Goal: Transaction & Acquisition: Purchase product/service

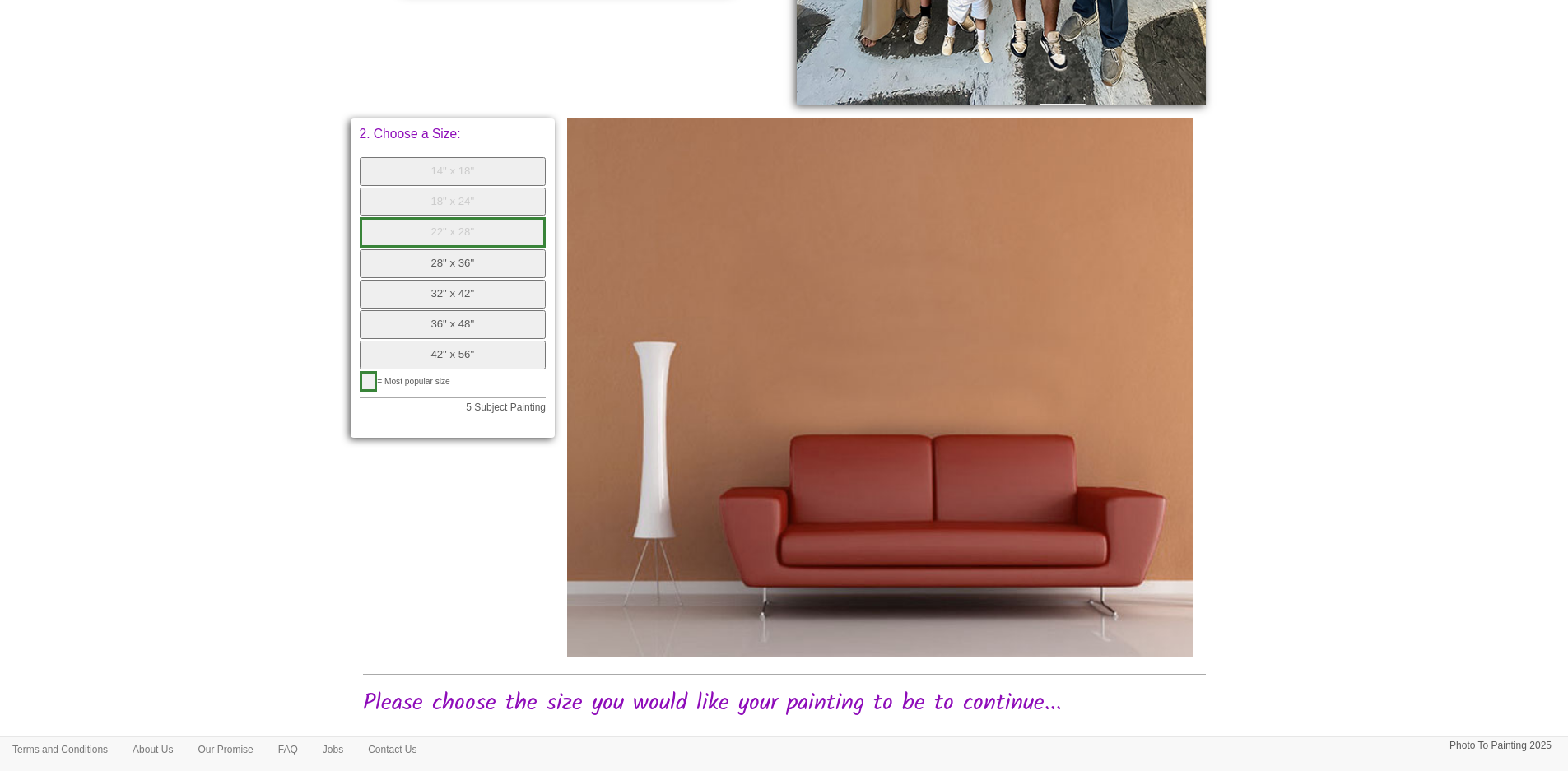
scroll to position [622, 0]
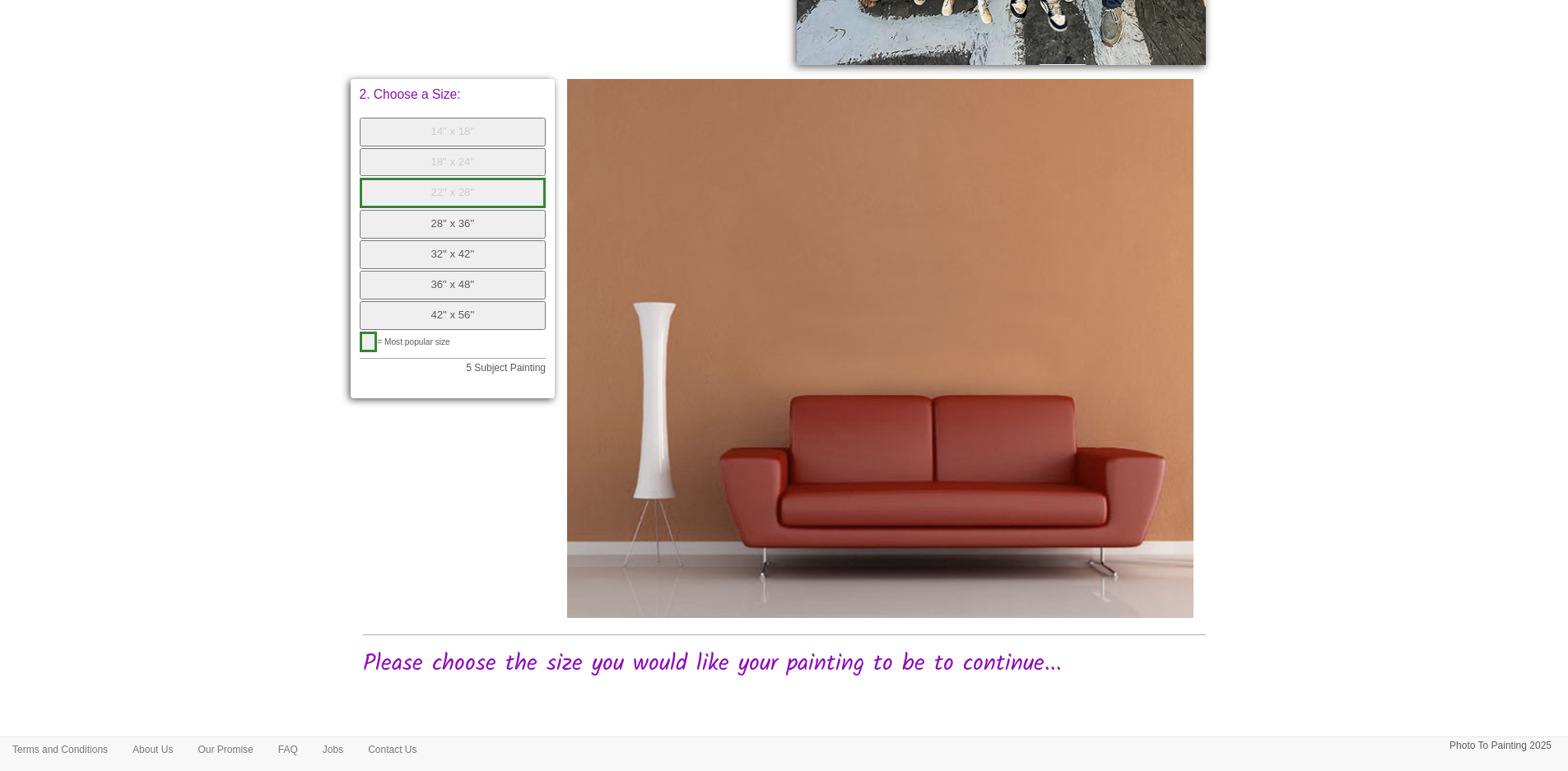
click at [440, 250] on button "32" x 42"" at bounding box center [453, 254] width 187 height 29
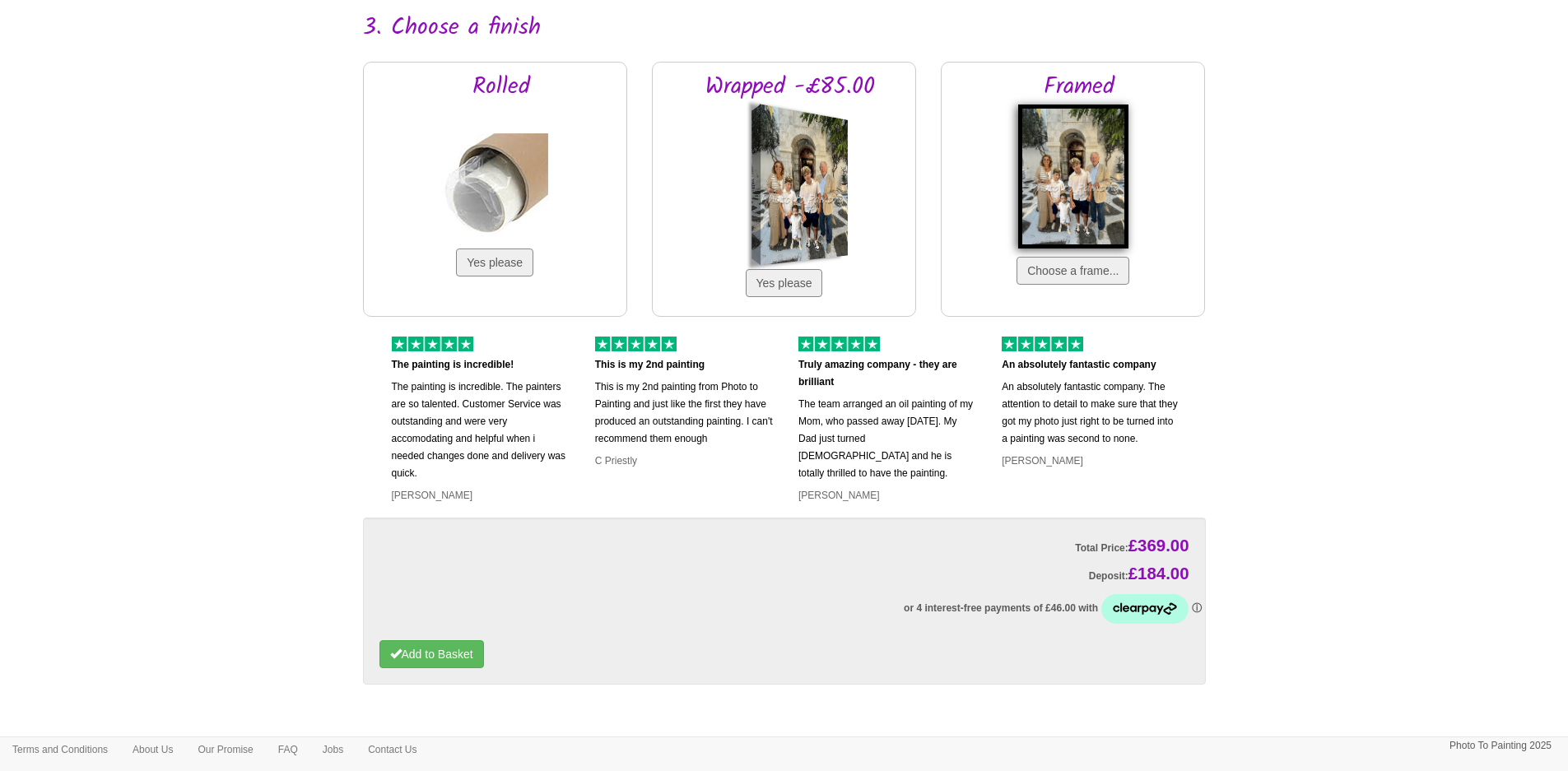
scroll to position [1280, 0]
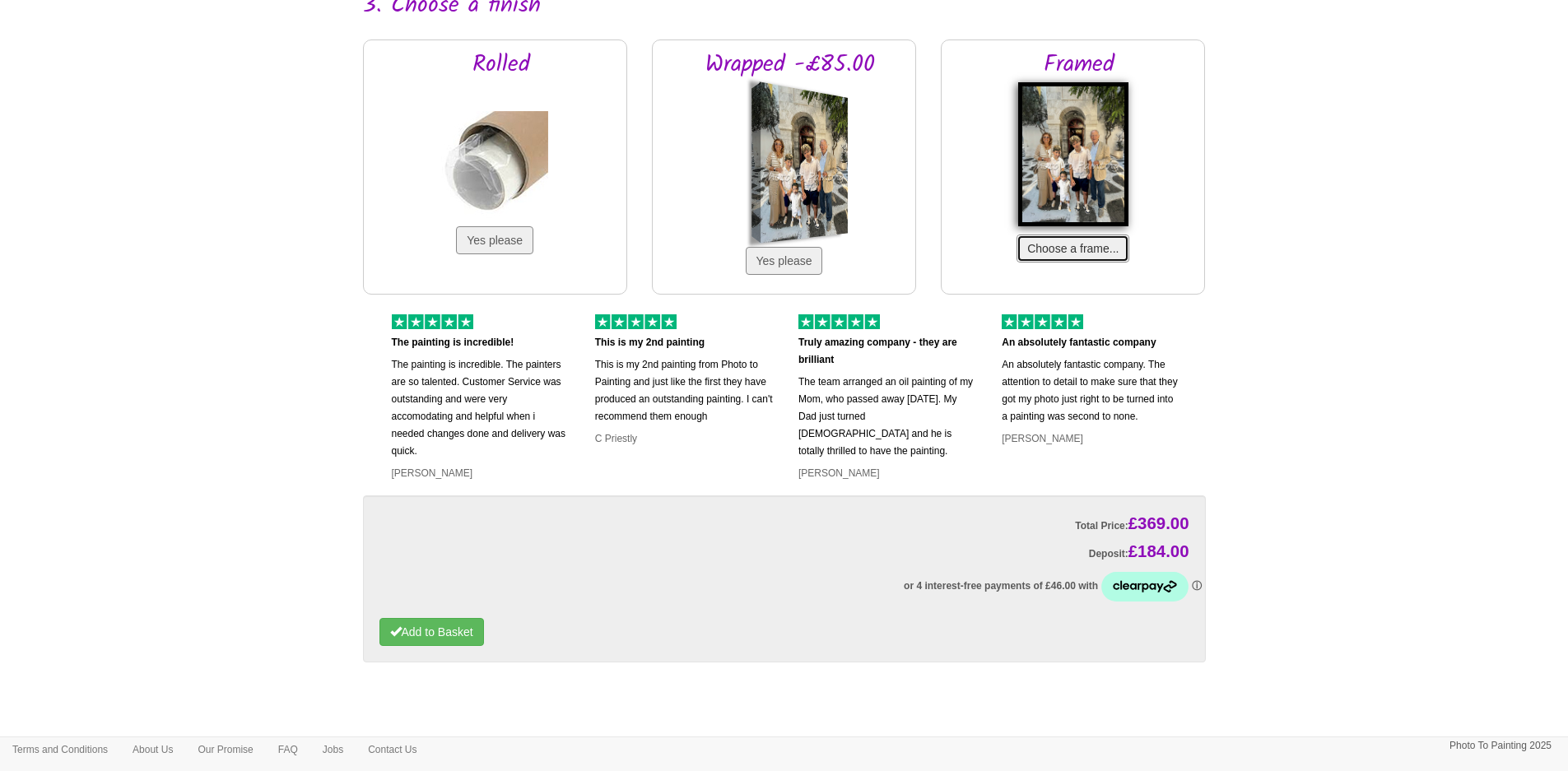
click at [1081, 250] on button "Choose a frame..." at bounding box center [1072, 249] width 113 height 28
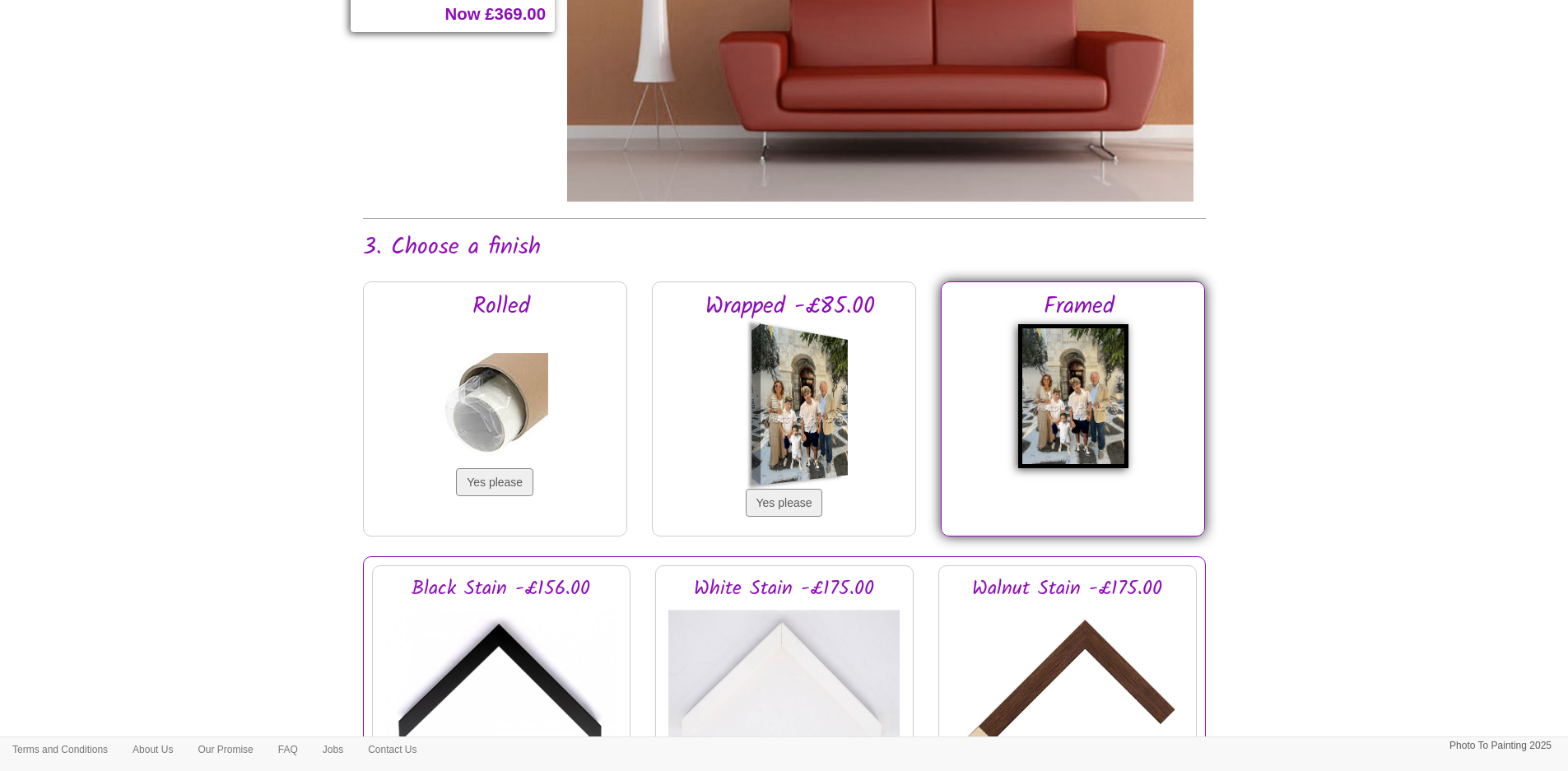
scroll to position [787, 0]
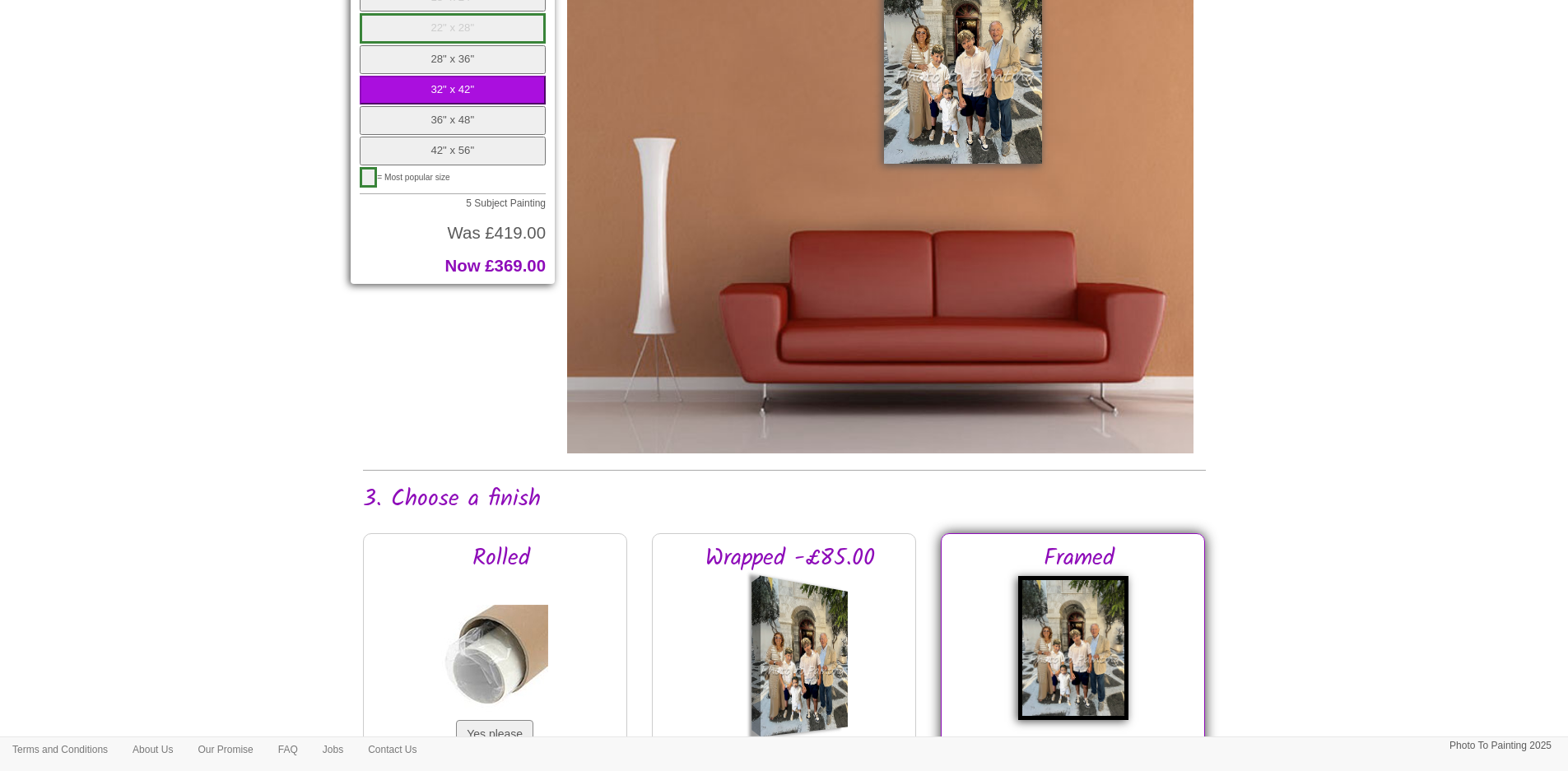
click at [497, 122] on button "36" x 48"" at bounding box center [453, 120] width 187 height 29
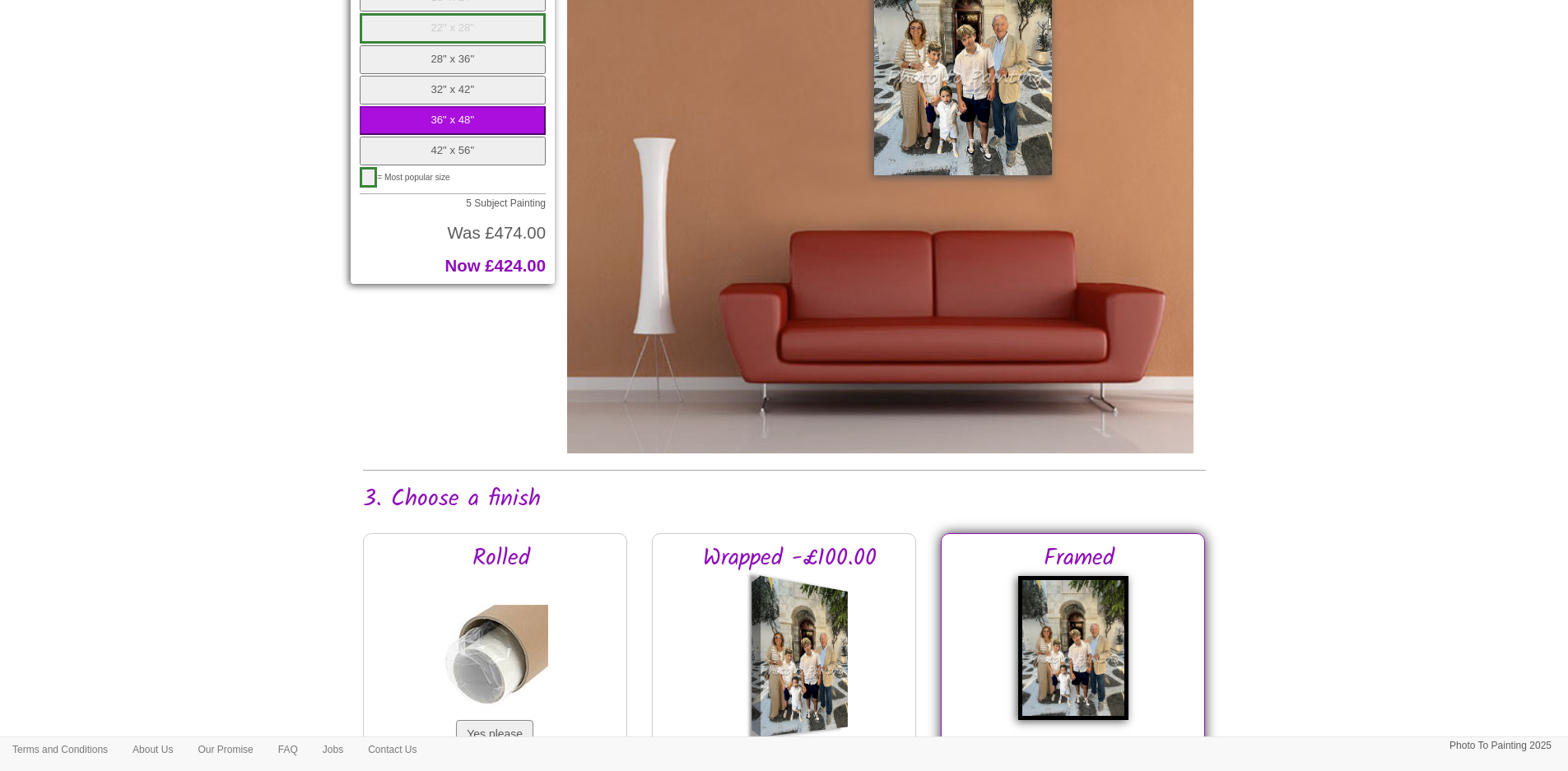
click at [481, 89] on button "32" x 42"" at bounding box center [453, 90] width 187 height 29
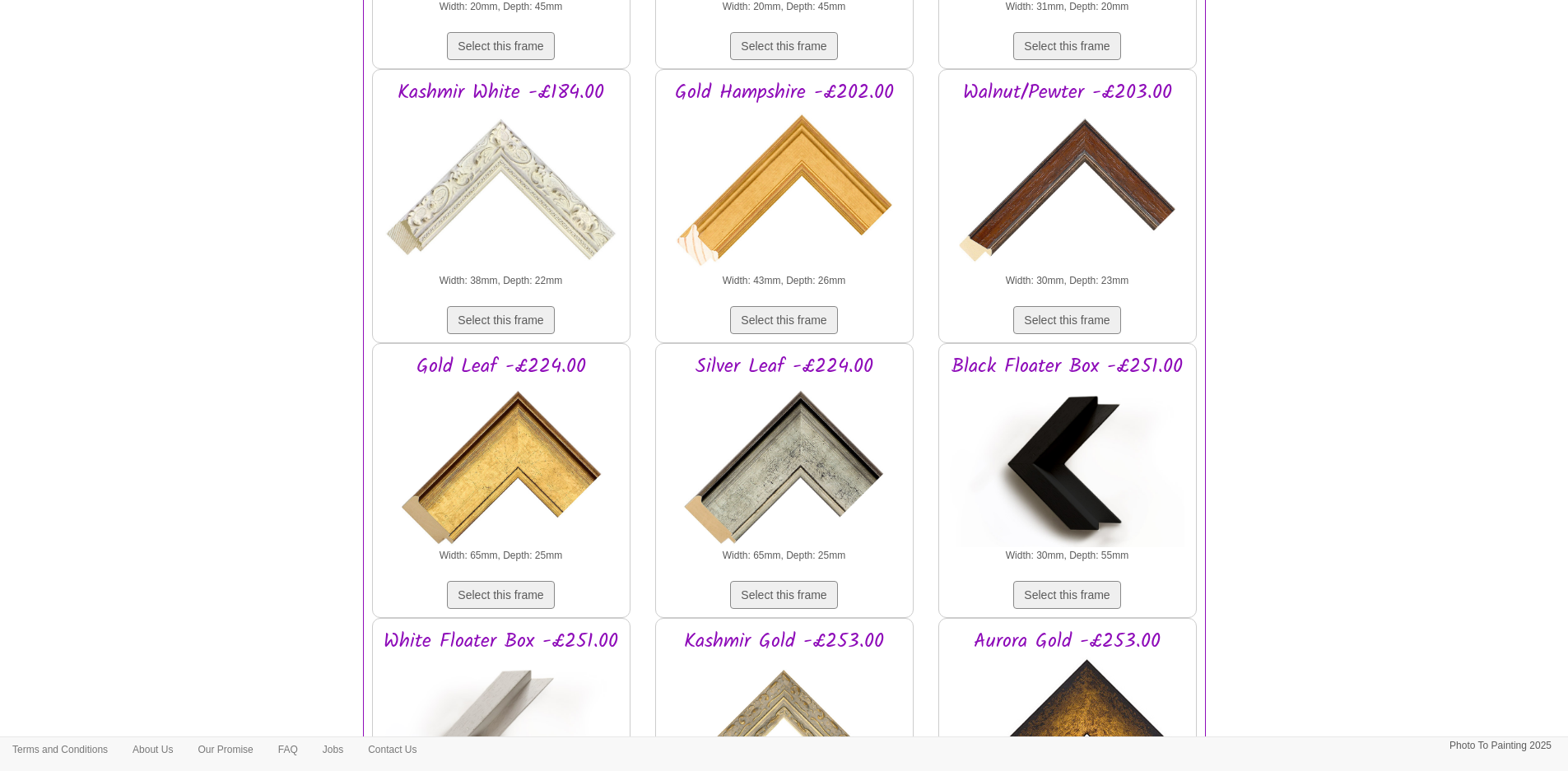
scroll to position [2104, 0]
